Goal: Transaction & Acquisition: Purchase product/service

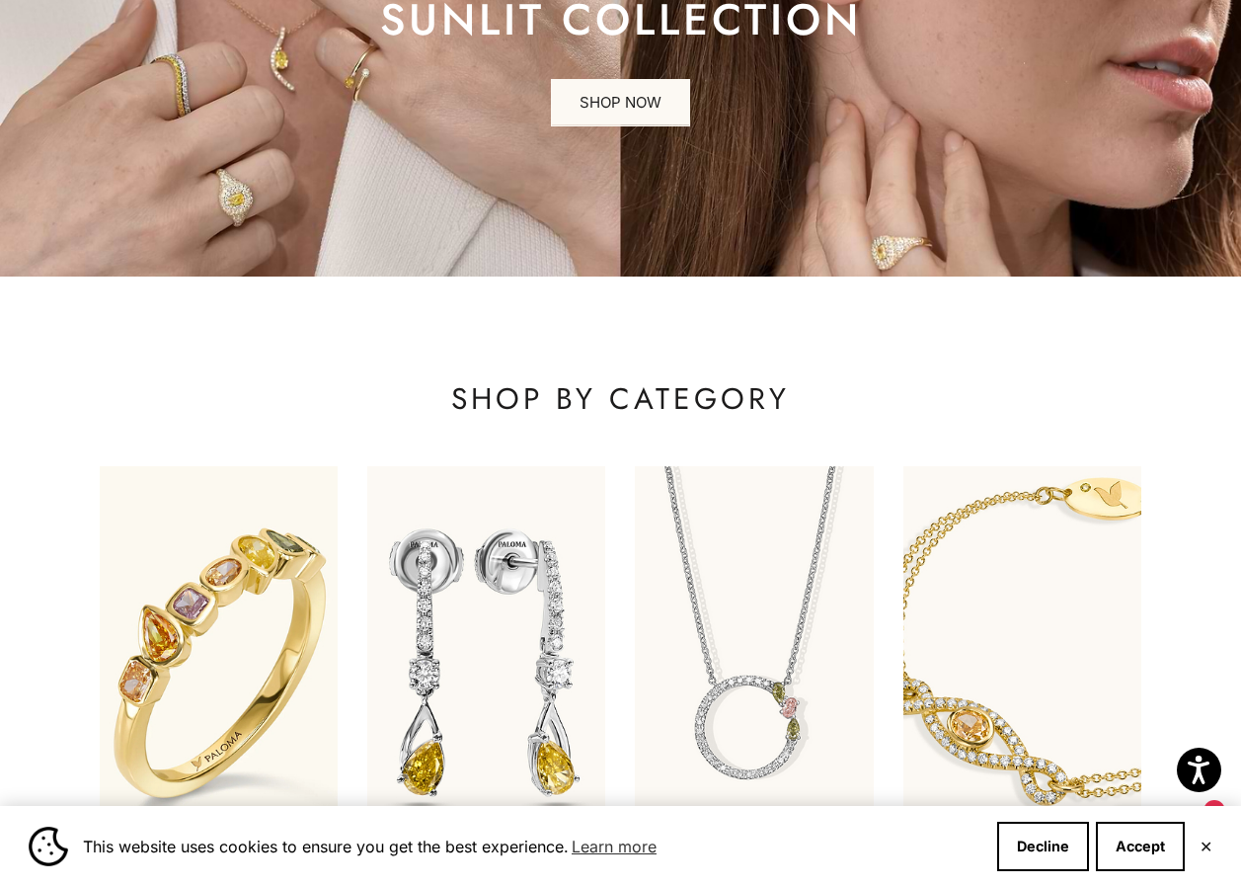
scroll to position [494, 0]
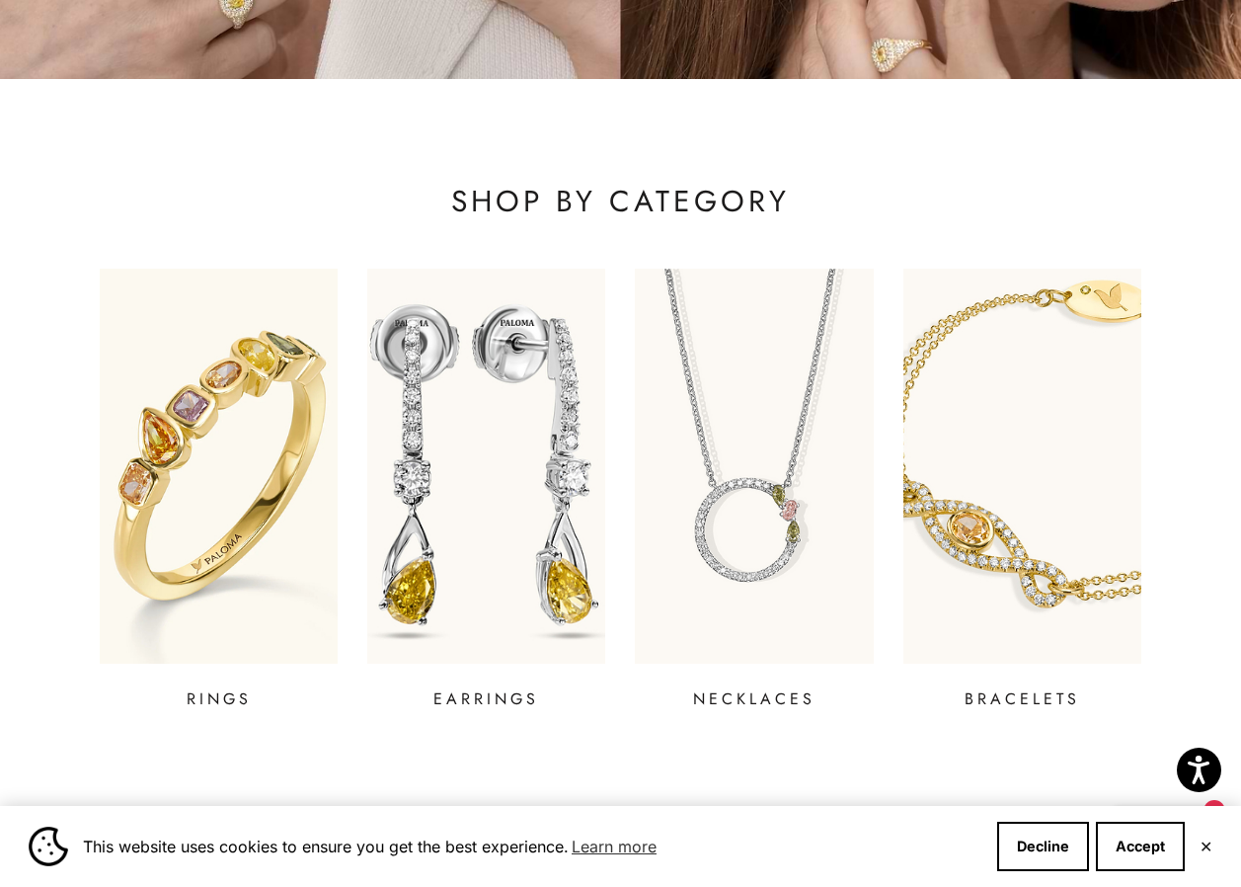
click at [440, 634] on img at bounding box center [486, 466] width 285 height 474
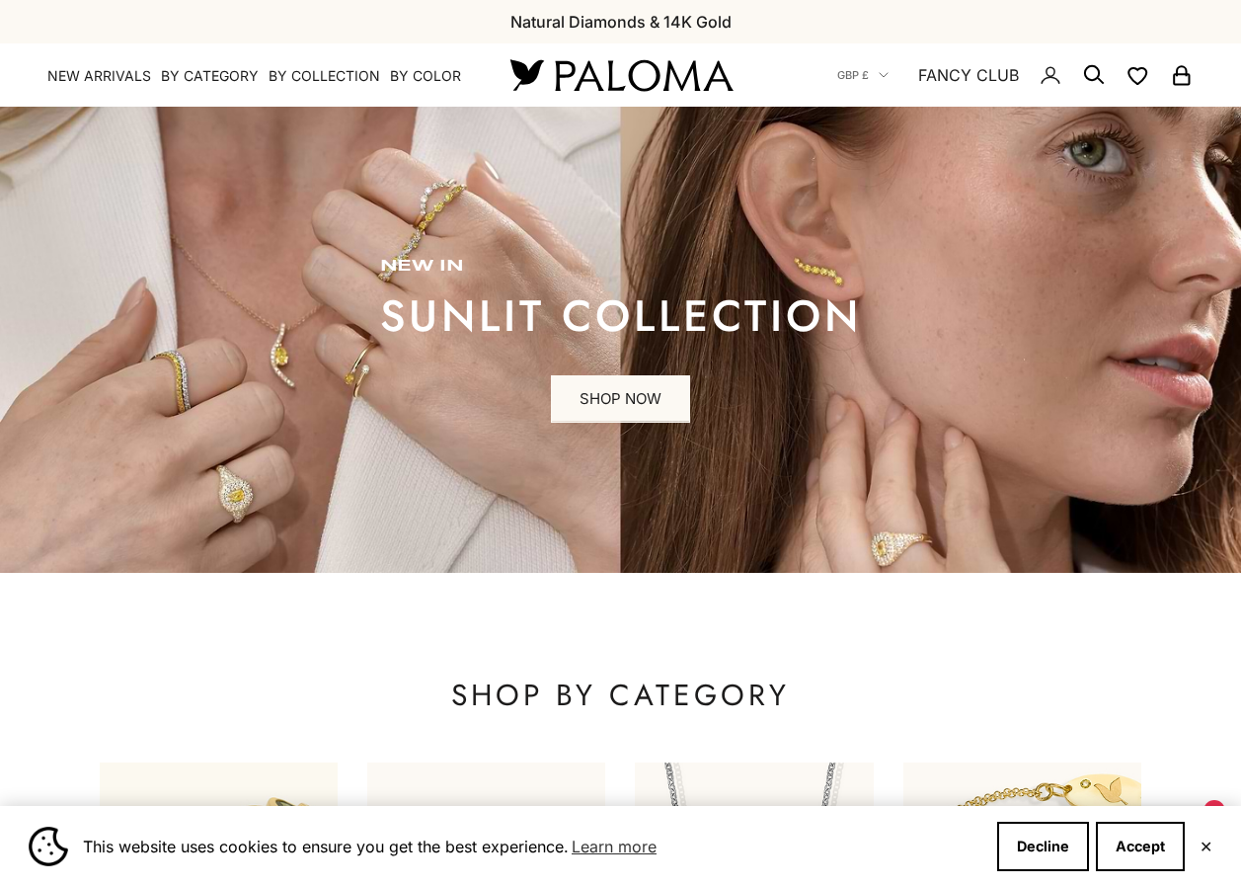
scroll to position [494, 0]
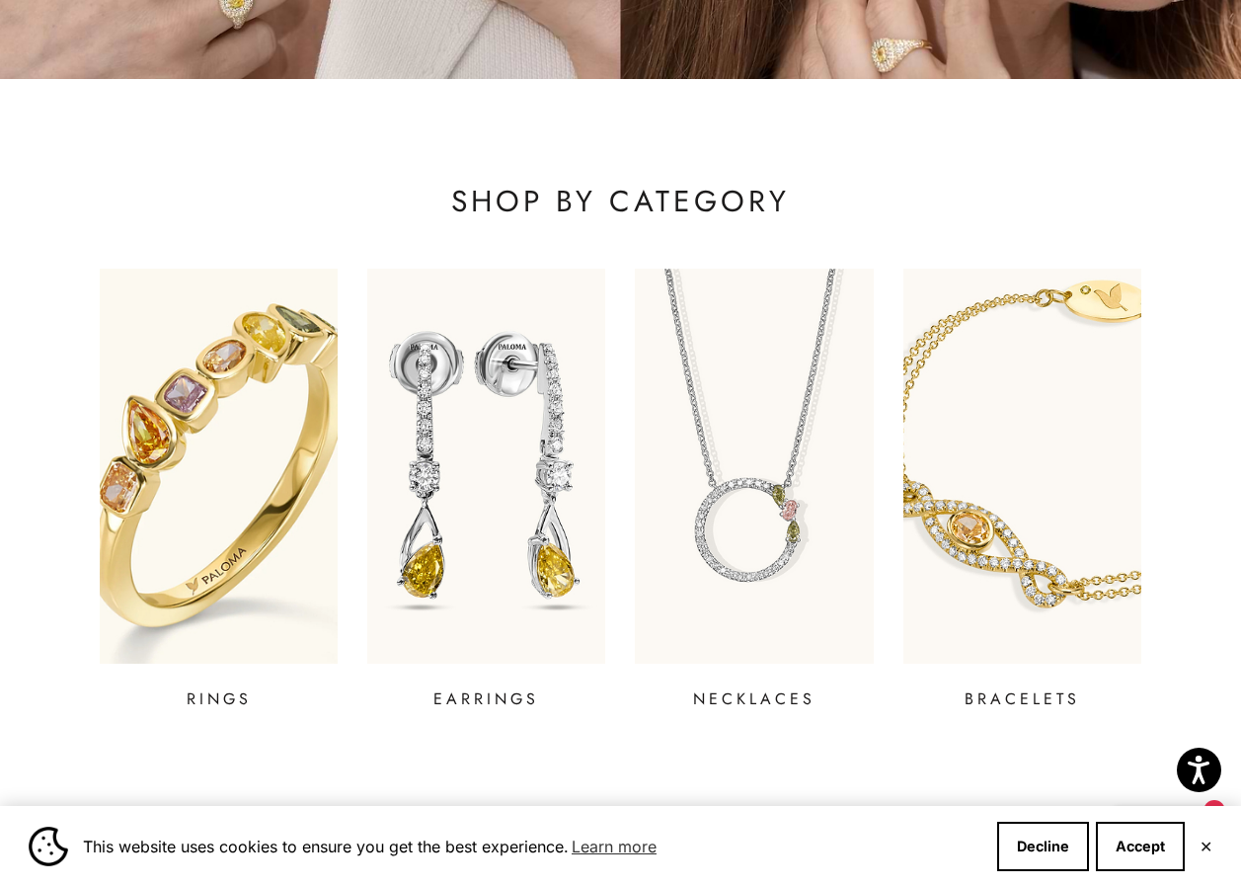
click at [181, 532] on img at bounding box center [218, 466] width 285 height 474
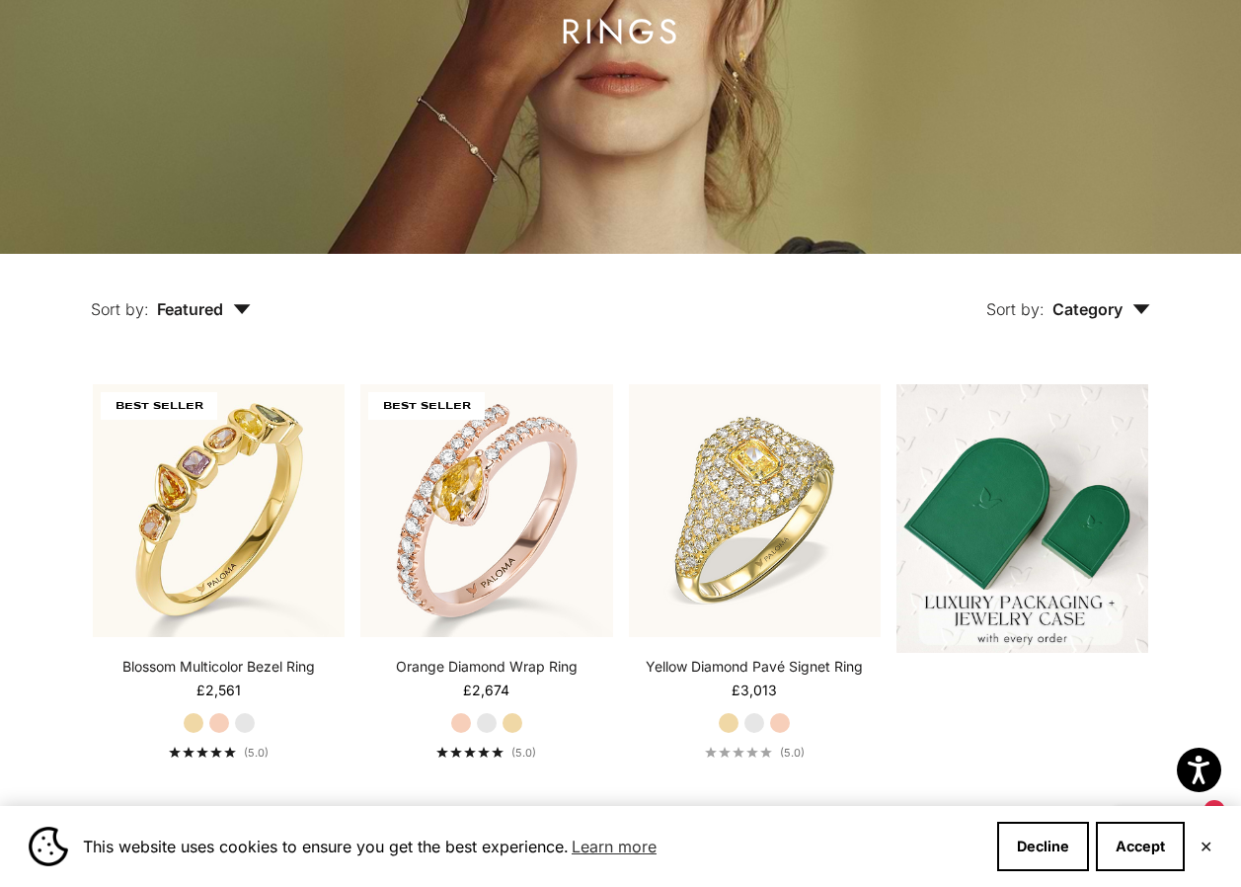
scroll to position [592, 0]
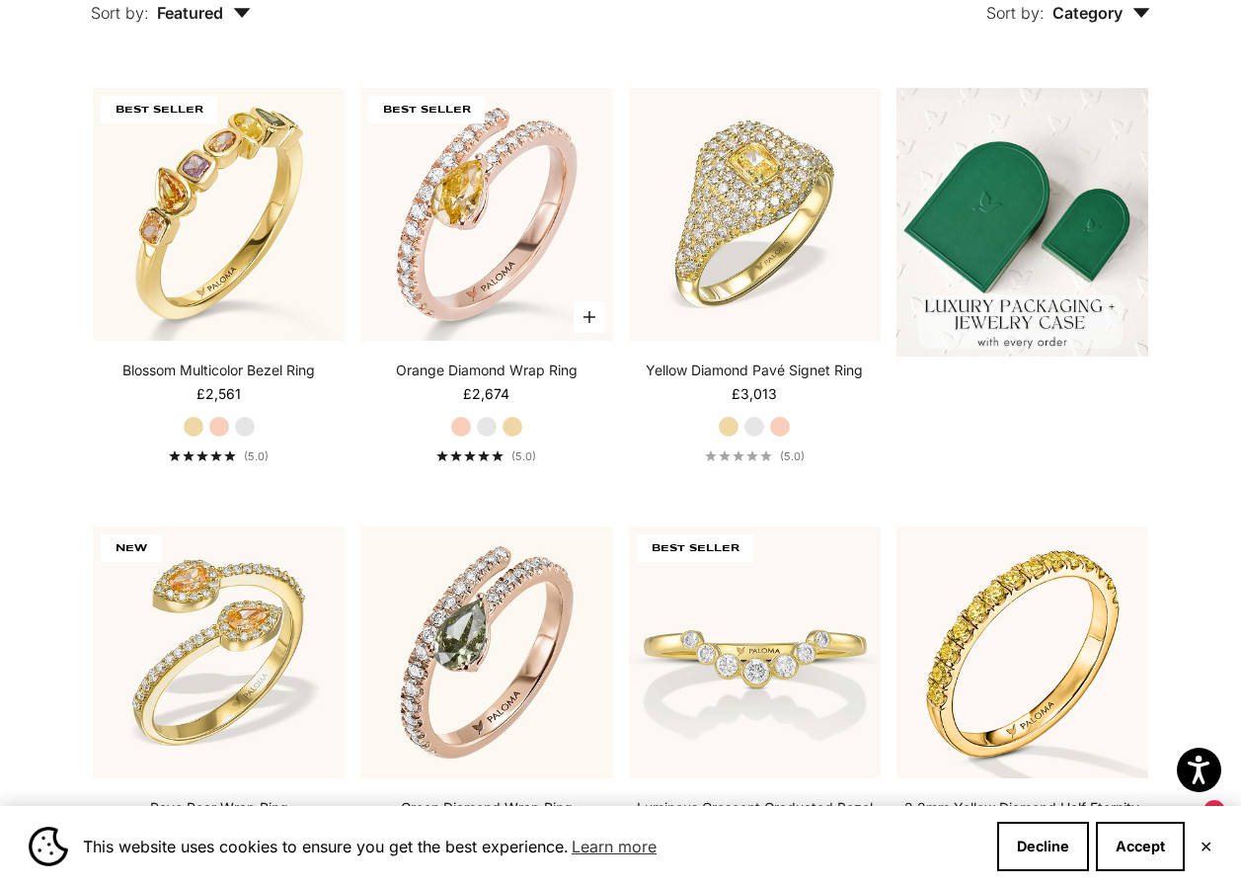
click at [483, 422] on label "White Gold" at bounding box center [487, 427] width 22 height 22
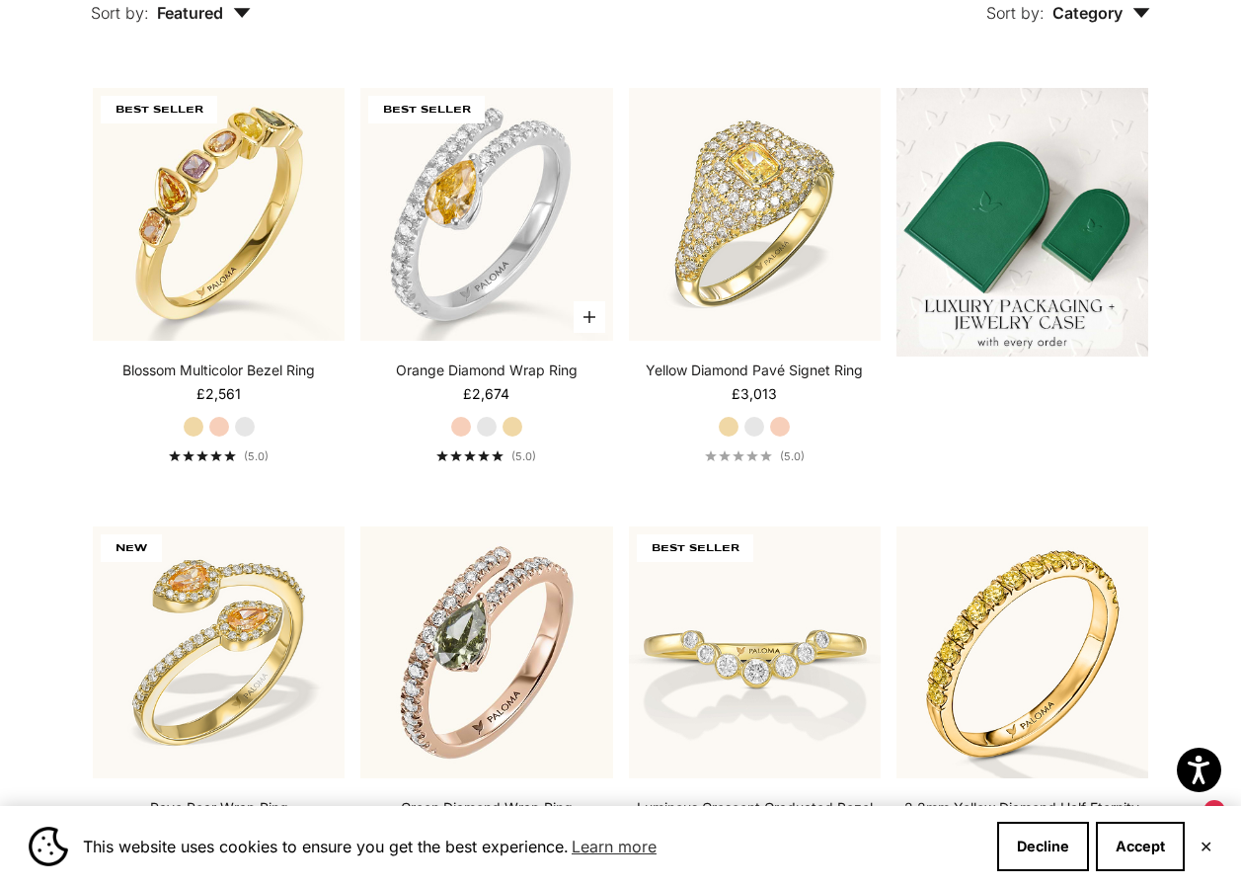
click at [514, 424] on label "Yellow Gold" at bounding box center [513, 427] width 22 height 22
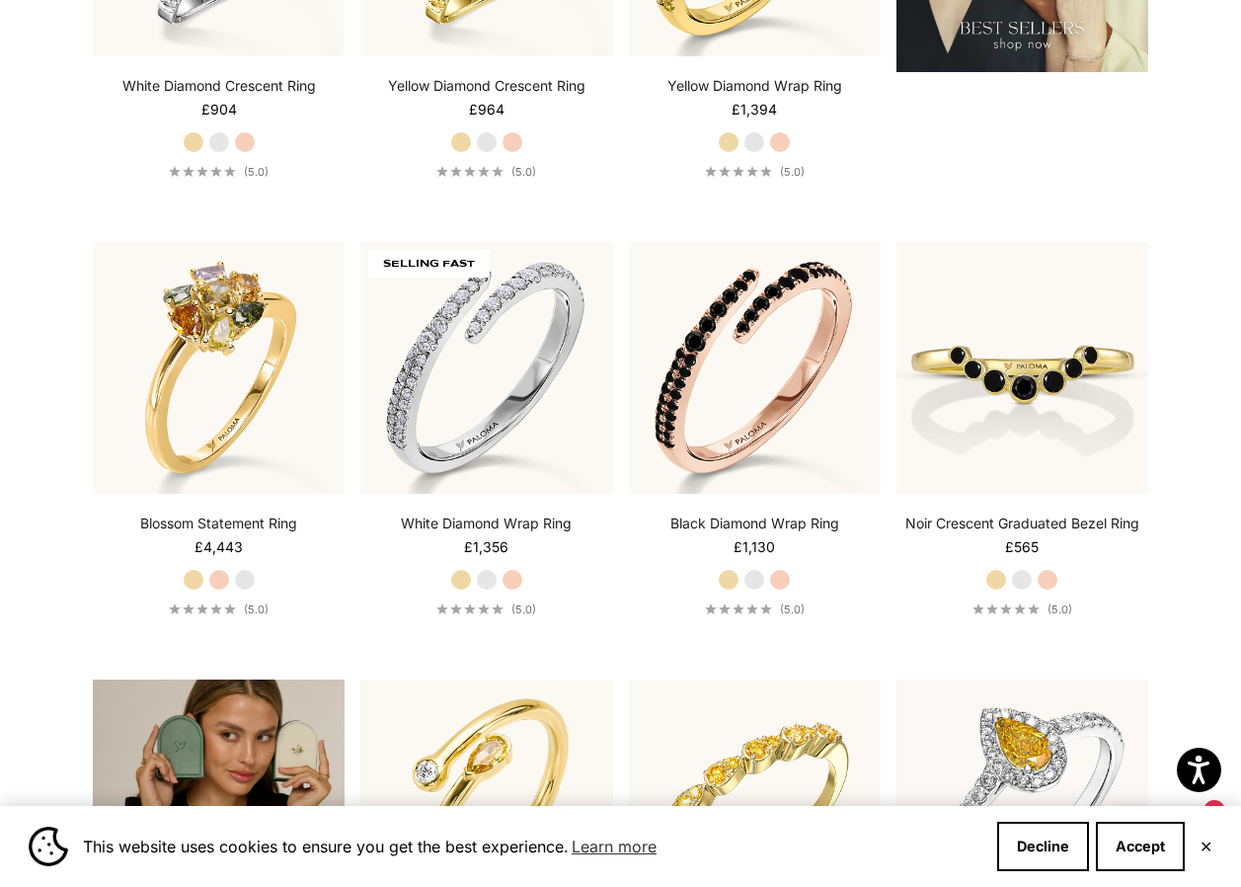
scroll to position [3061, 0]
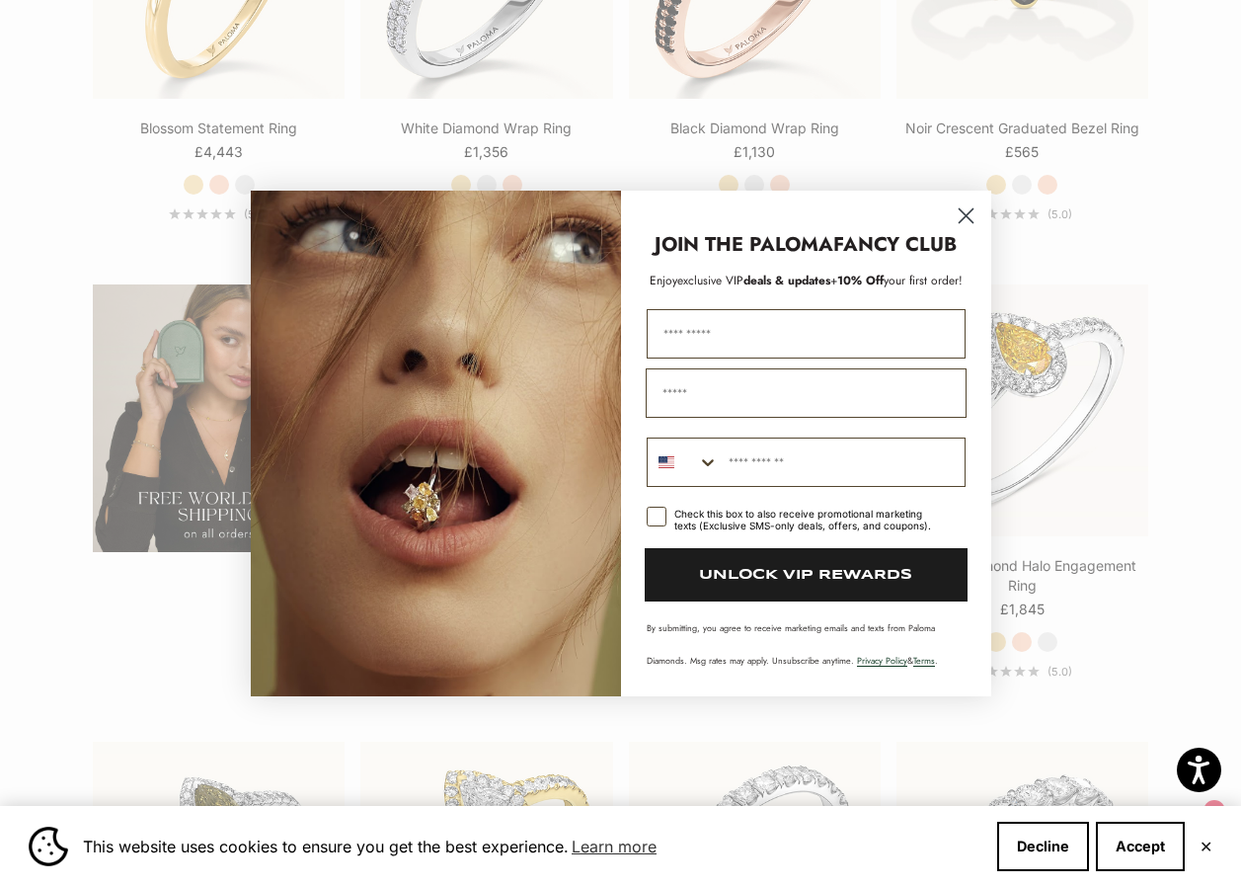
click at [963, 213] on icon "Close dialog" at bounding box center [966, 216] width 14 height 14
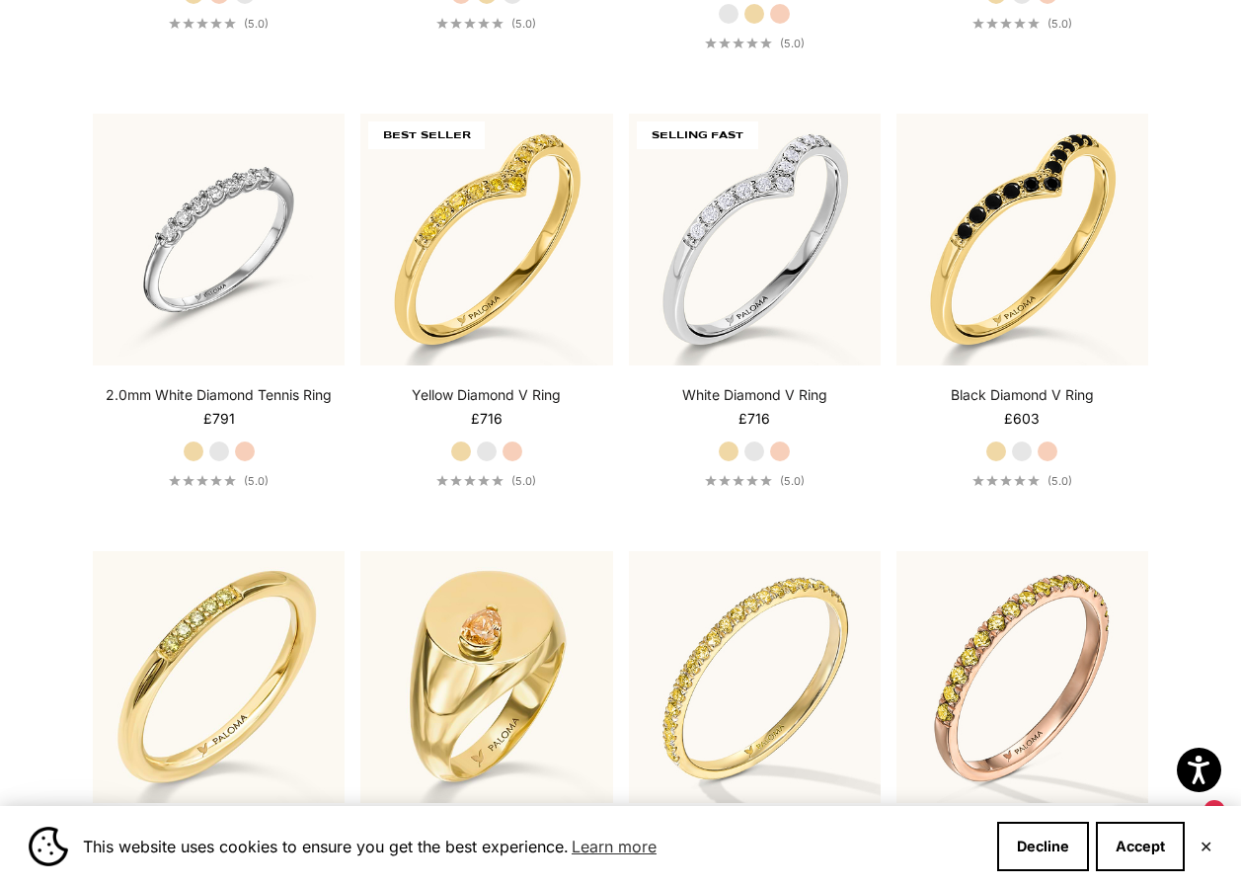
scroll to position [4147, 0]
click at [1019, 450] on label "White Gold" at bounding box center [1022, 450] width 22 height 22
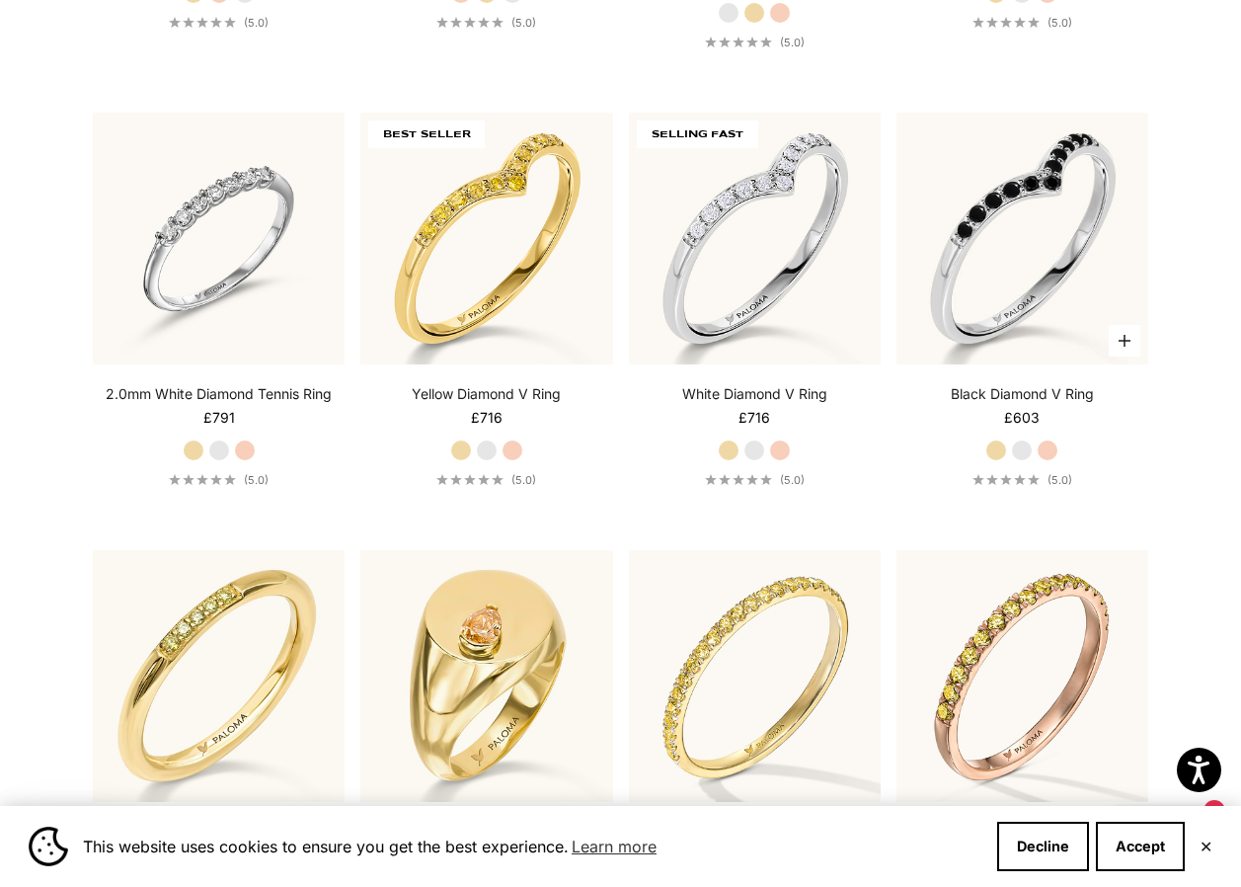
click at [1044, 447] on label "Rose Gold" at bounding box center [1048, 450] width 22 height 22
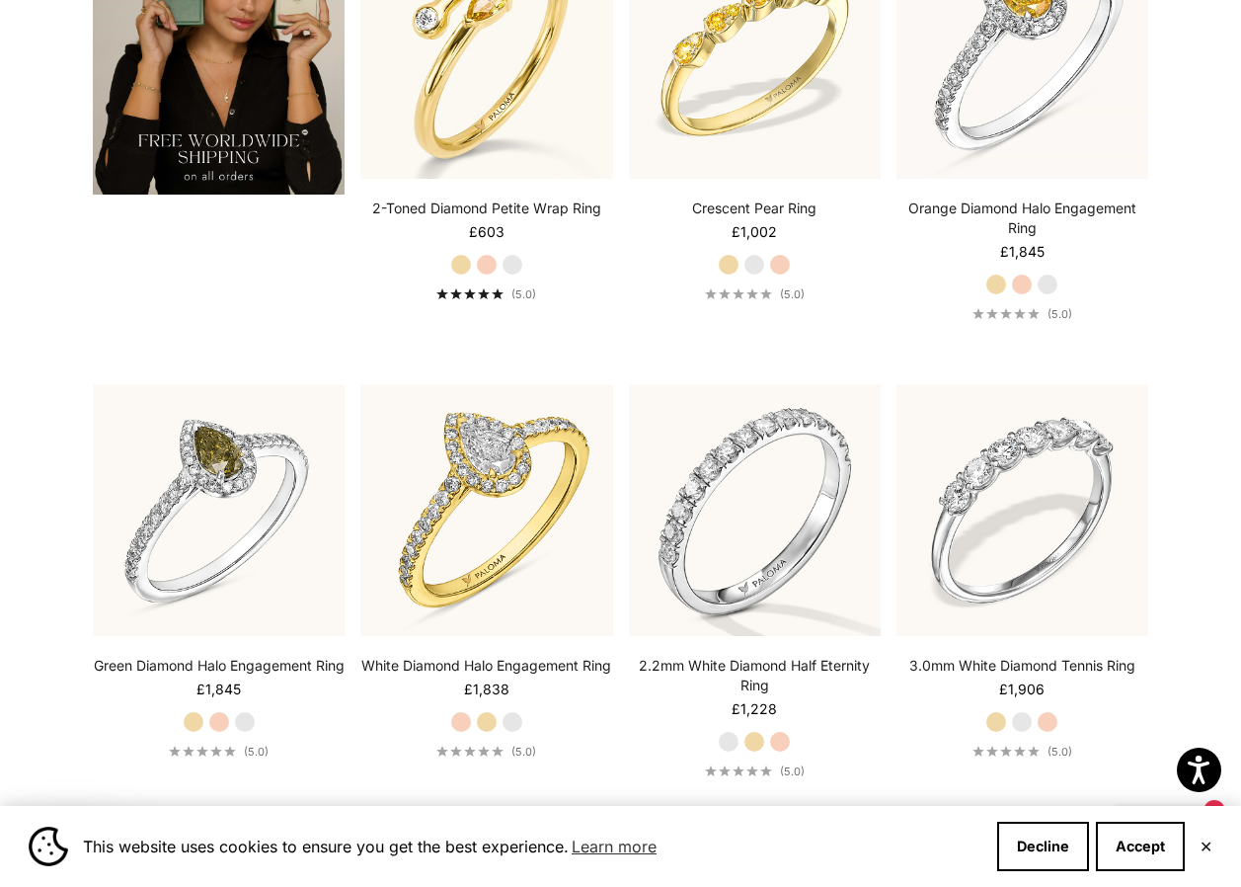
scroll to position [3061, 0]
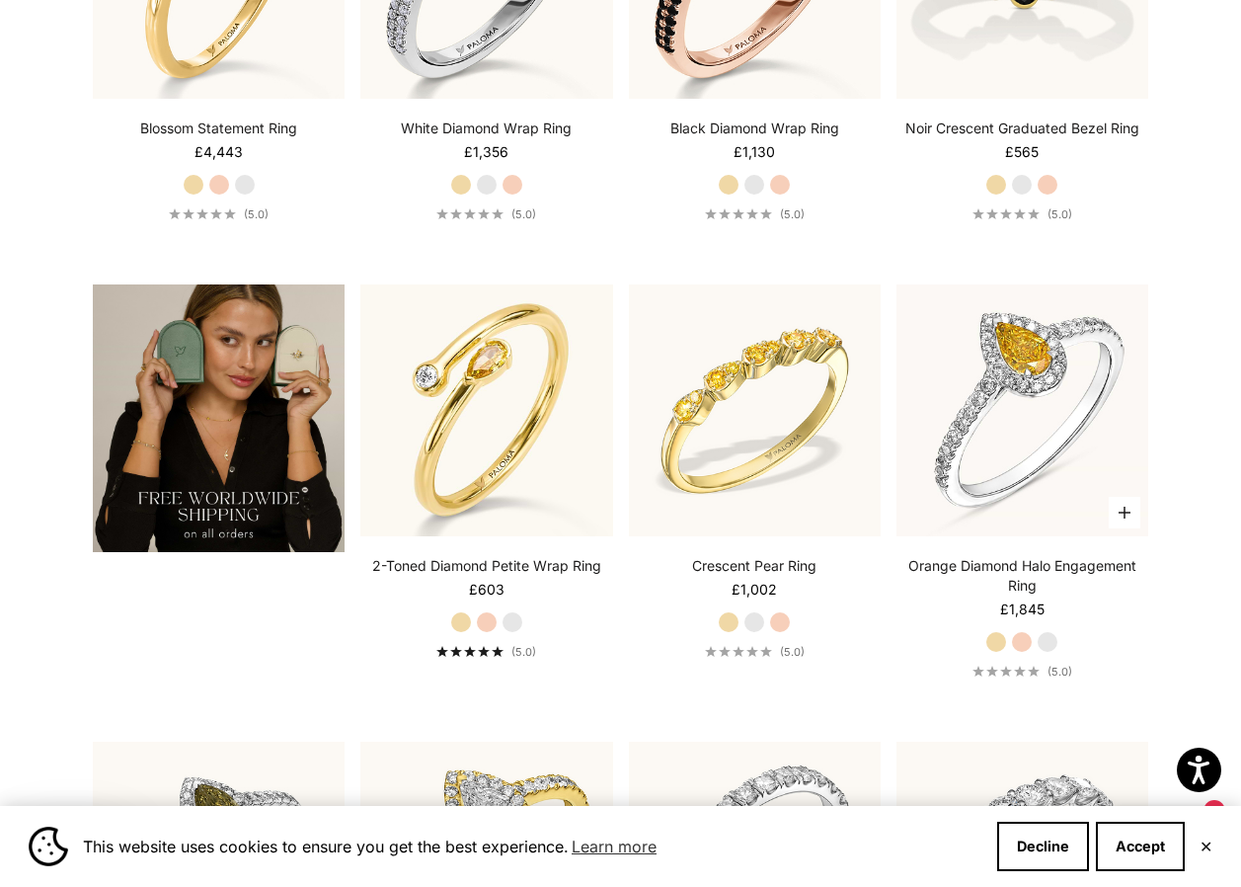
click at [1017, 639] on label "Rose Gold" at bounding box center [1022, 642] width 22 height 22
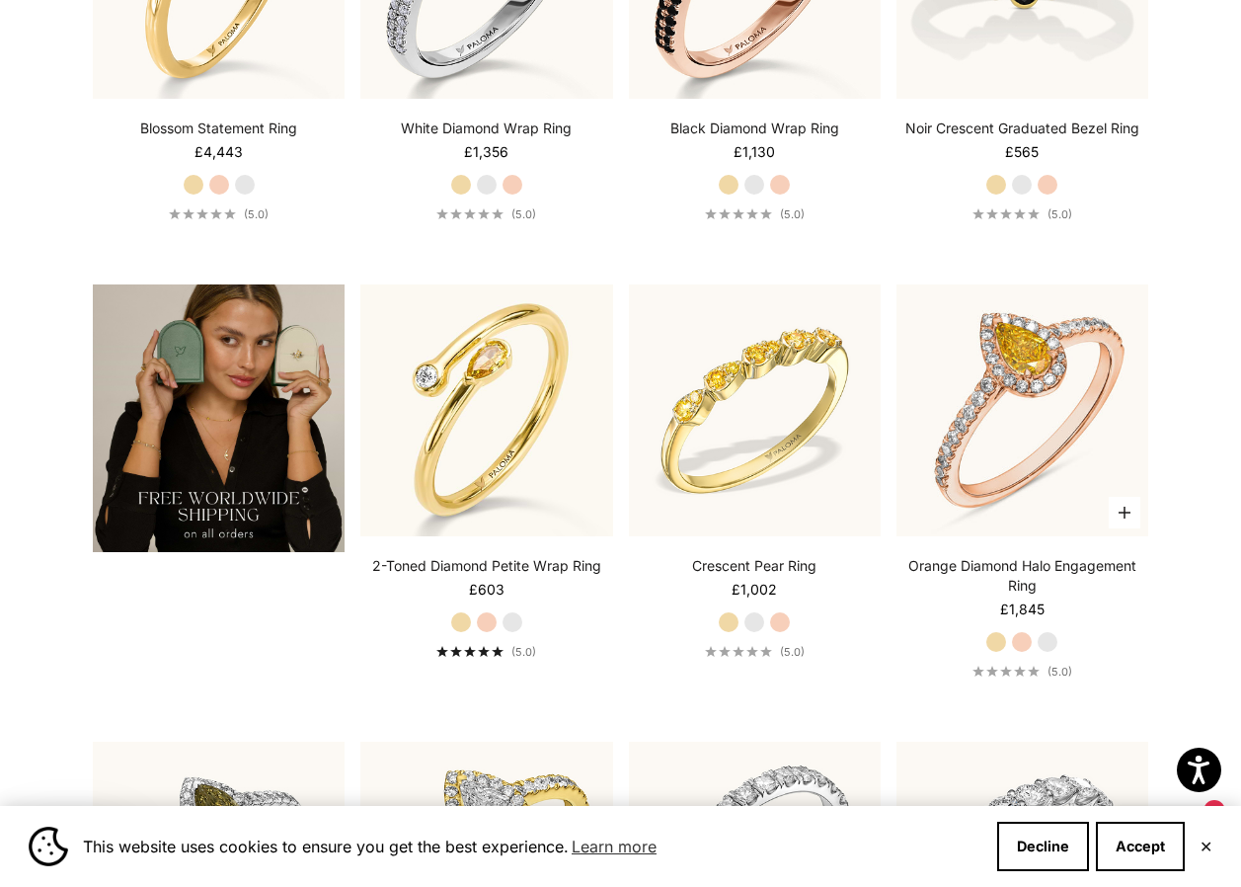
click at [1047, 639] on label "White Gold" at bounding box center [1048, 642] width 22 height 22
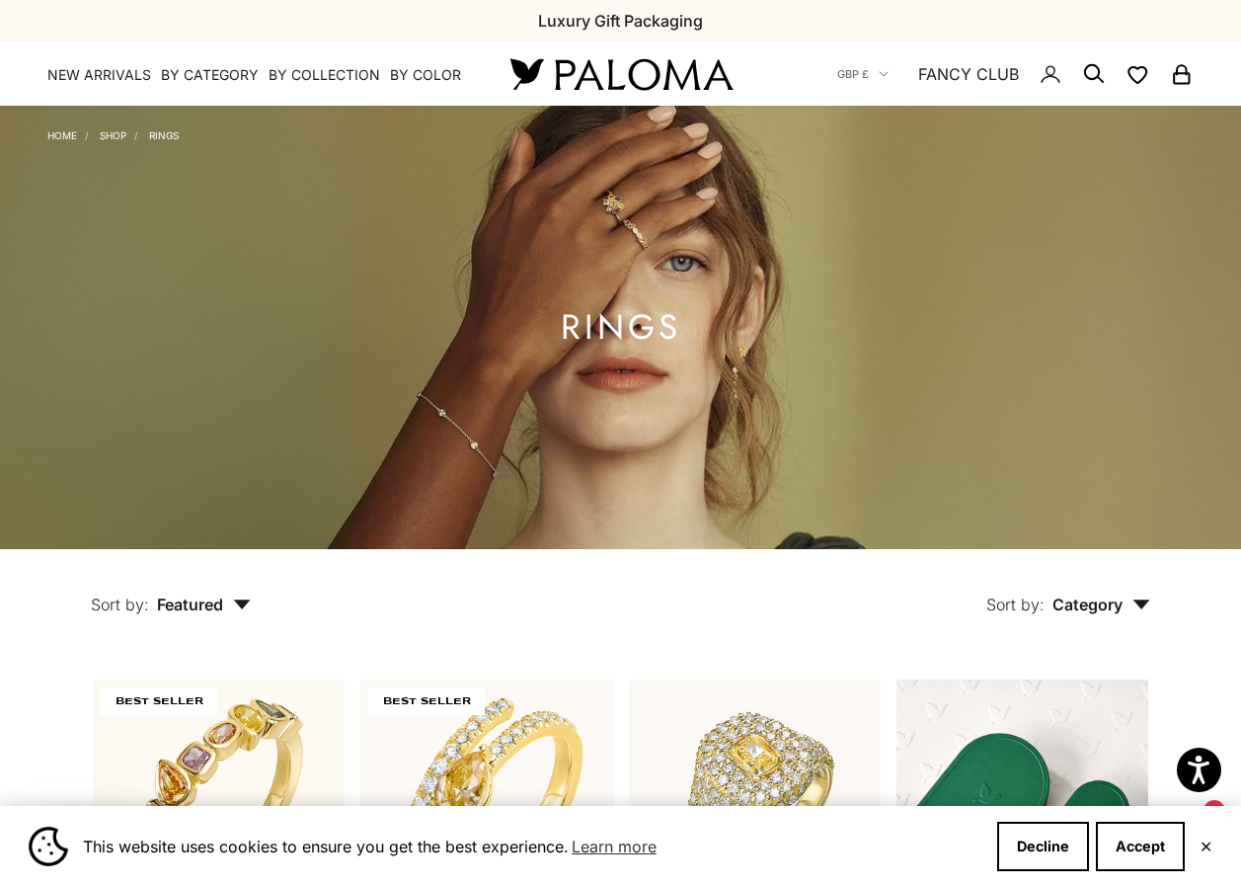
scroll to position [0, 0]
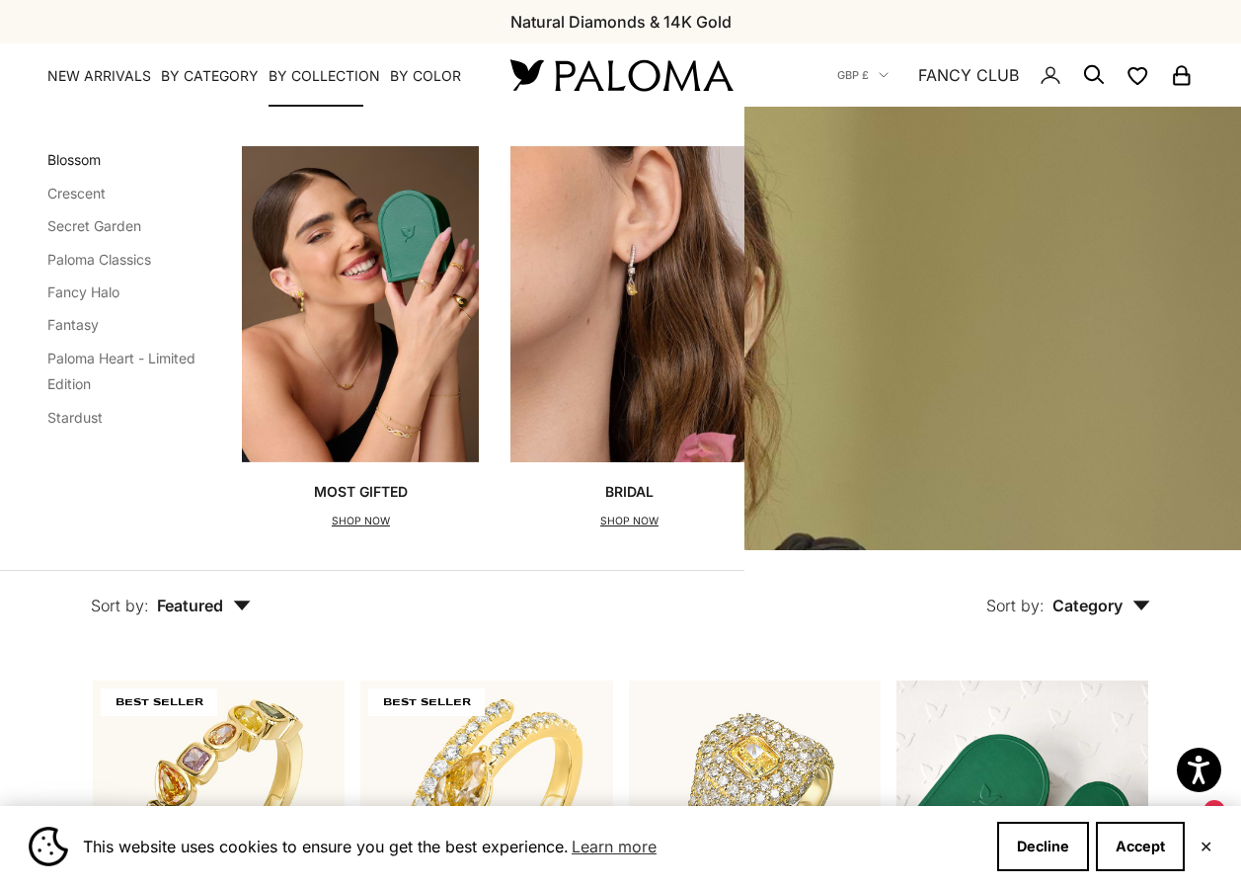
click at [64, 156] on link "Blossom" at bounding box center [73, 159] width 53 height 17
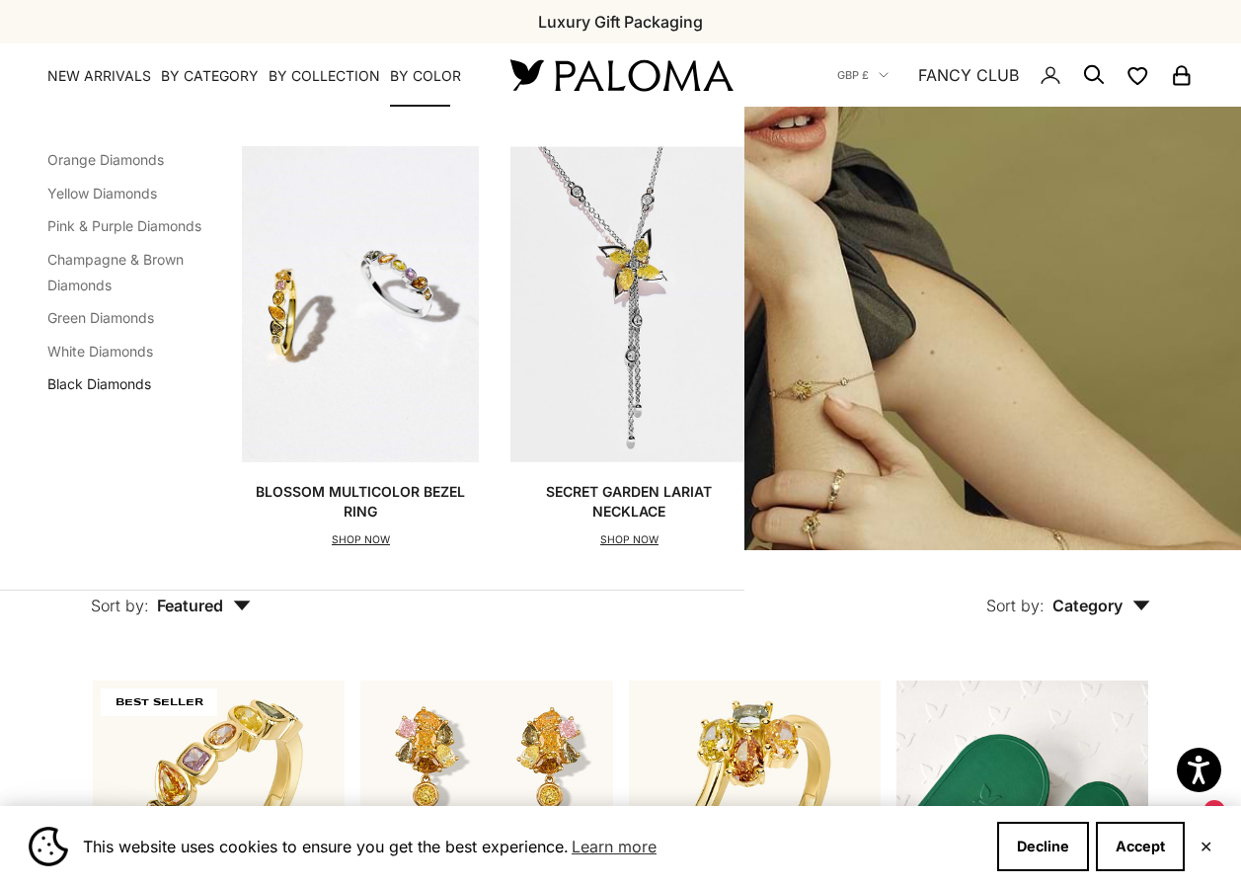
click at [101, 383] on link "Black Diamonds" at bounding box center [99, 383] width 104 height 17
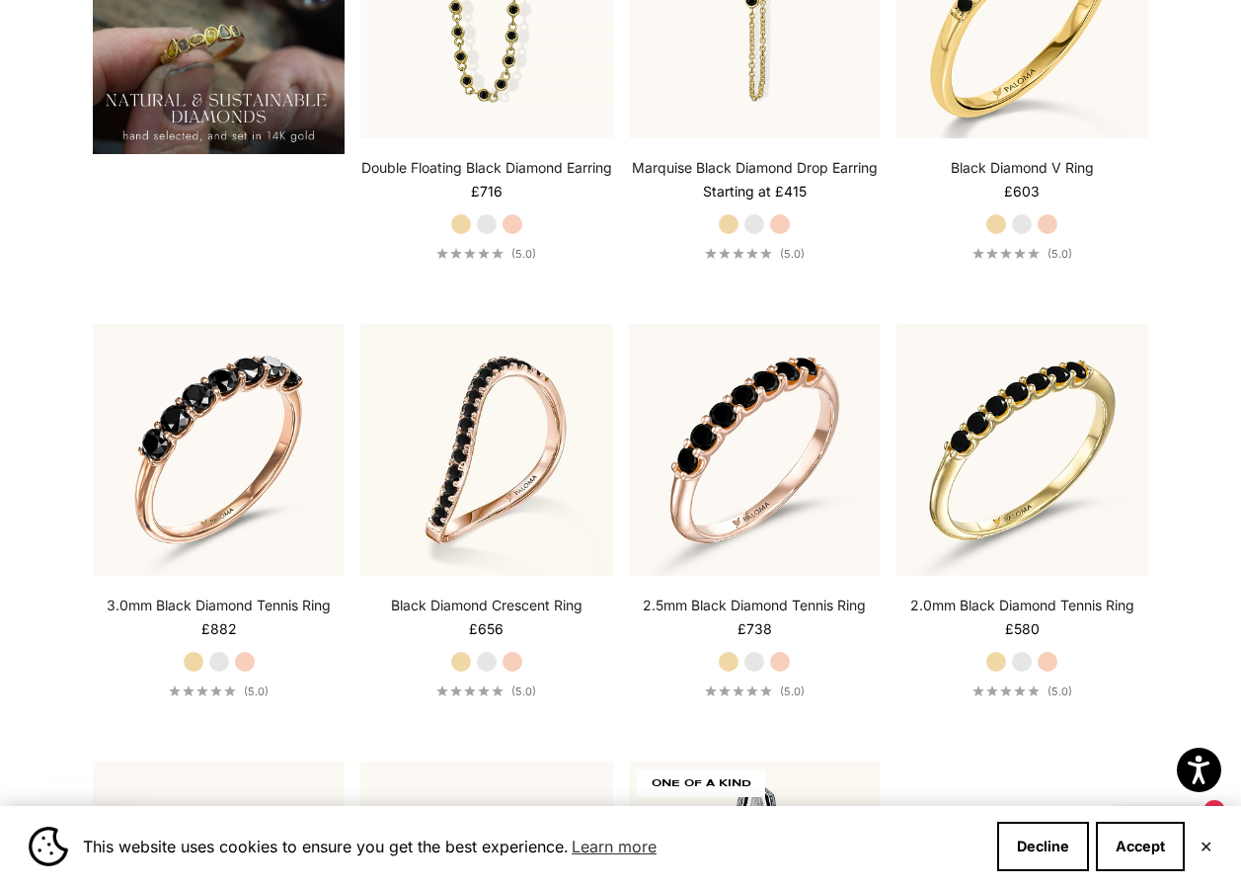
scroll to position [1679, 0]
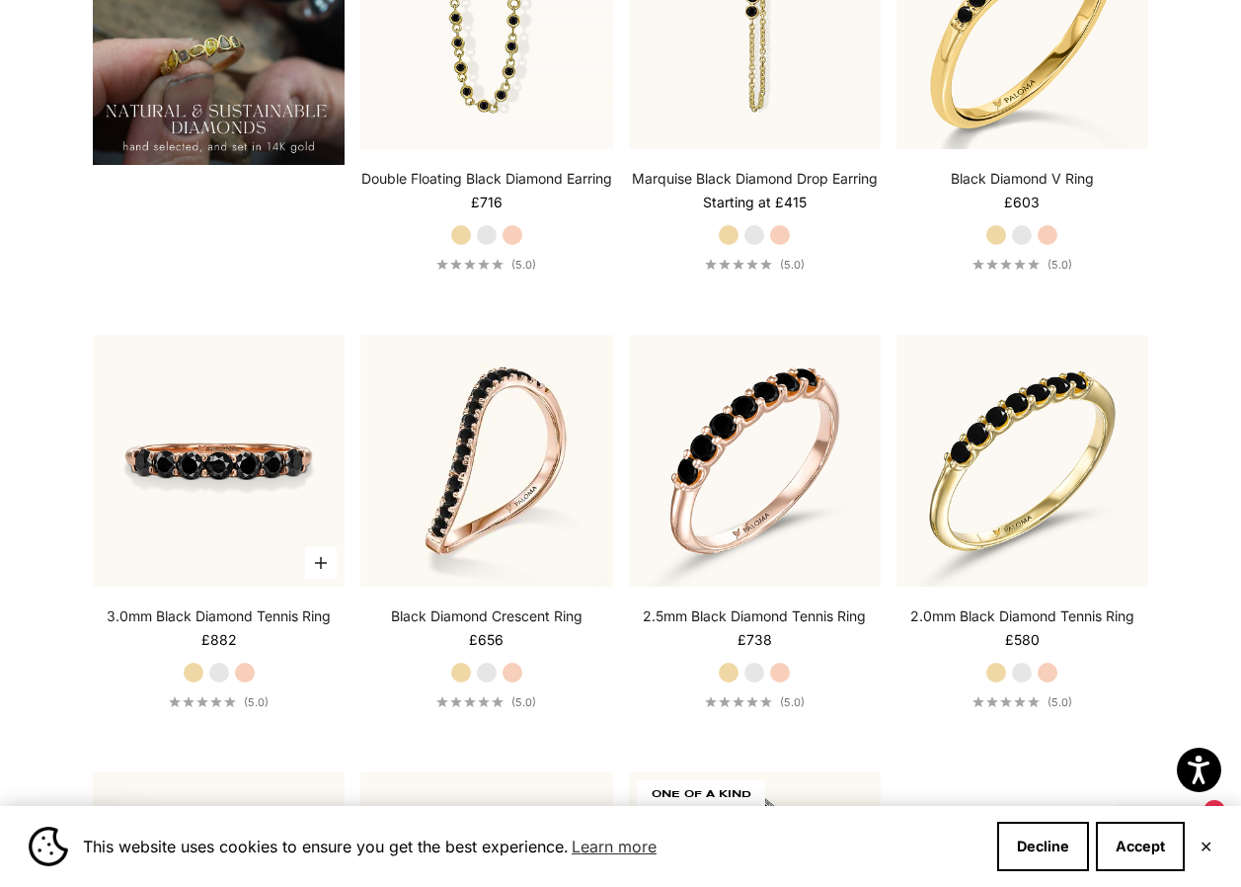
click at [211, 475] on img at bounding box center [219, 461] width 252 height 252
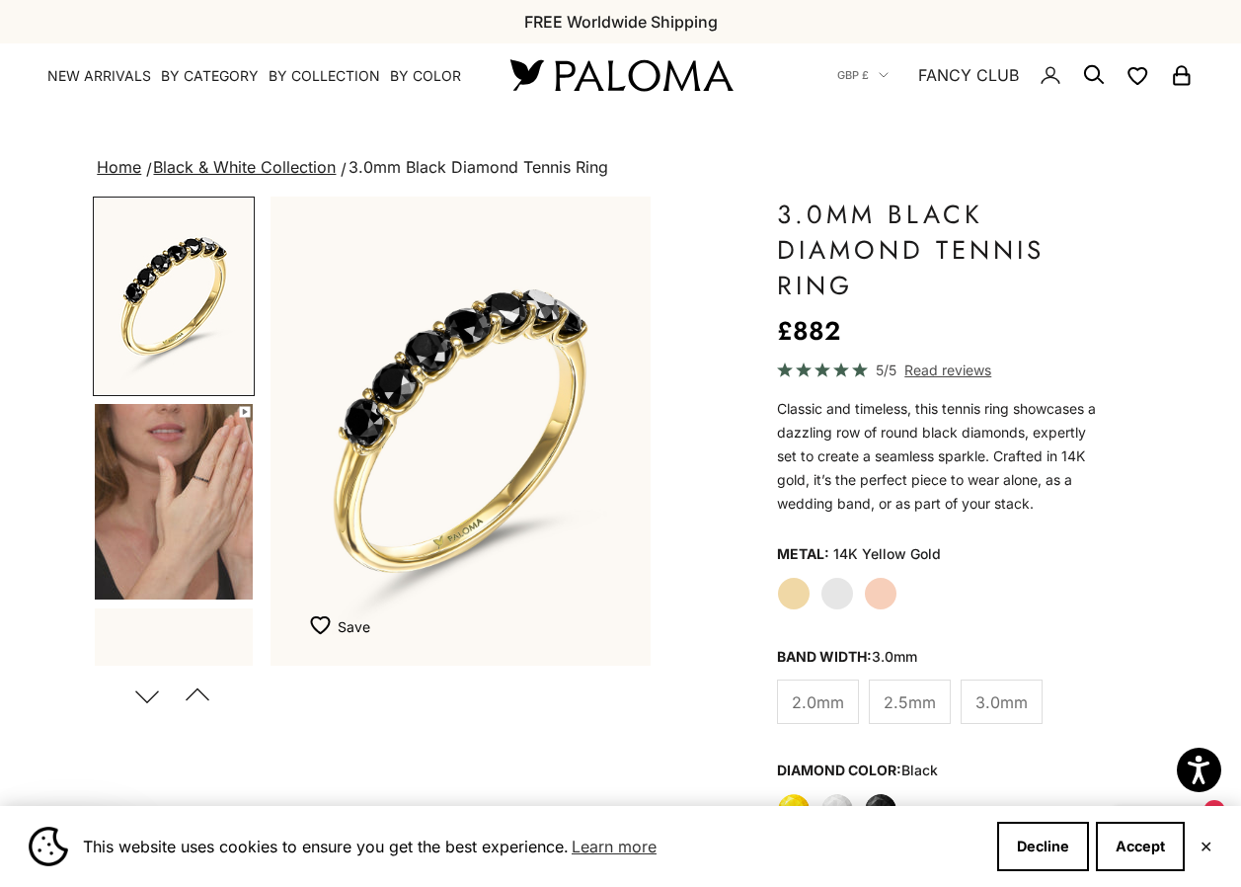
click at [192, 489] on img "Go to item 4" at bounding box center [174, 502] width 158 height 196
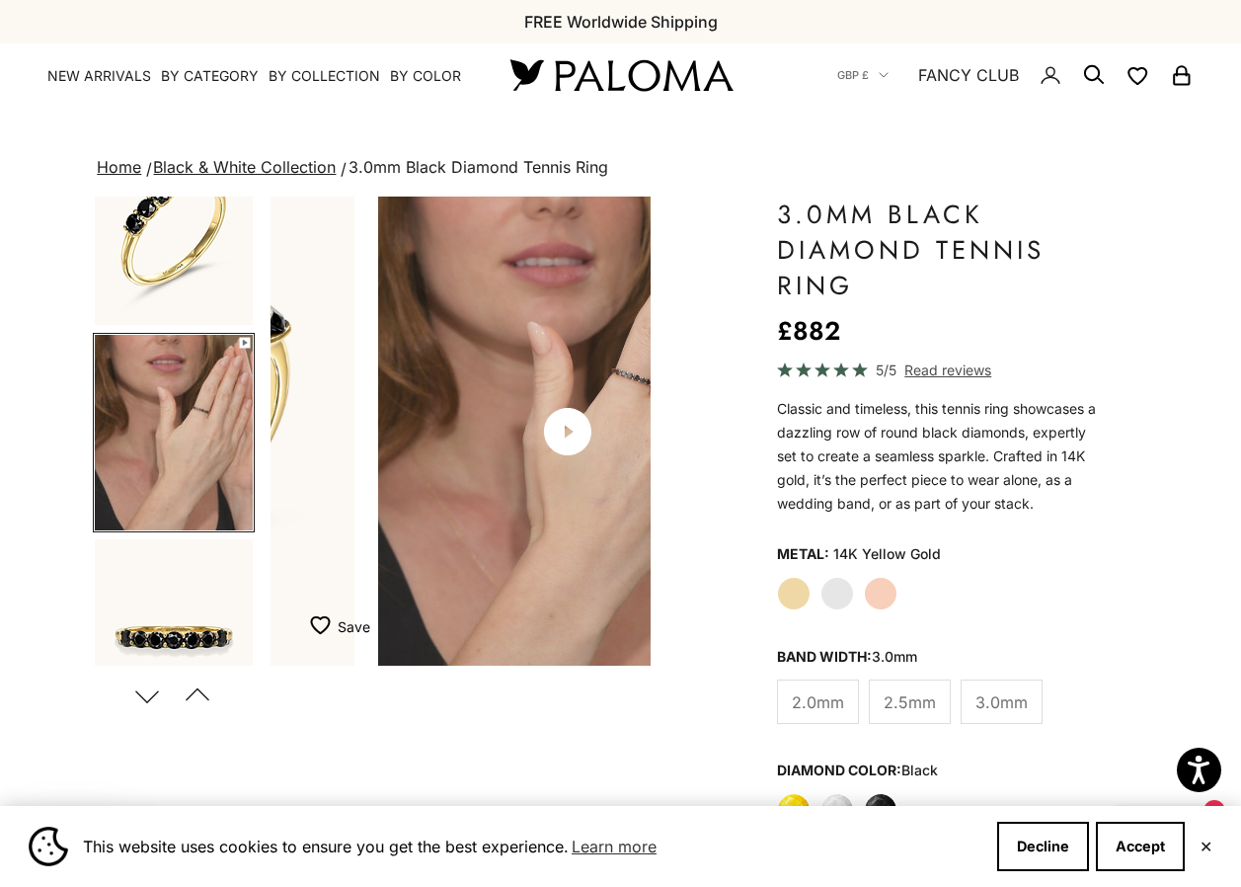
scroll to position [0, 403]
